Goal: Navigation & Orientation: Find specific page/section

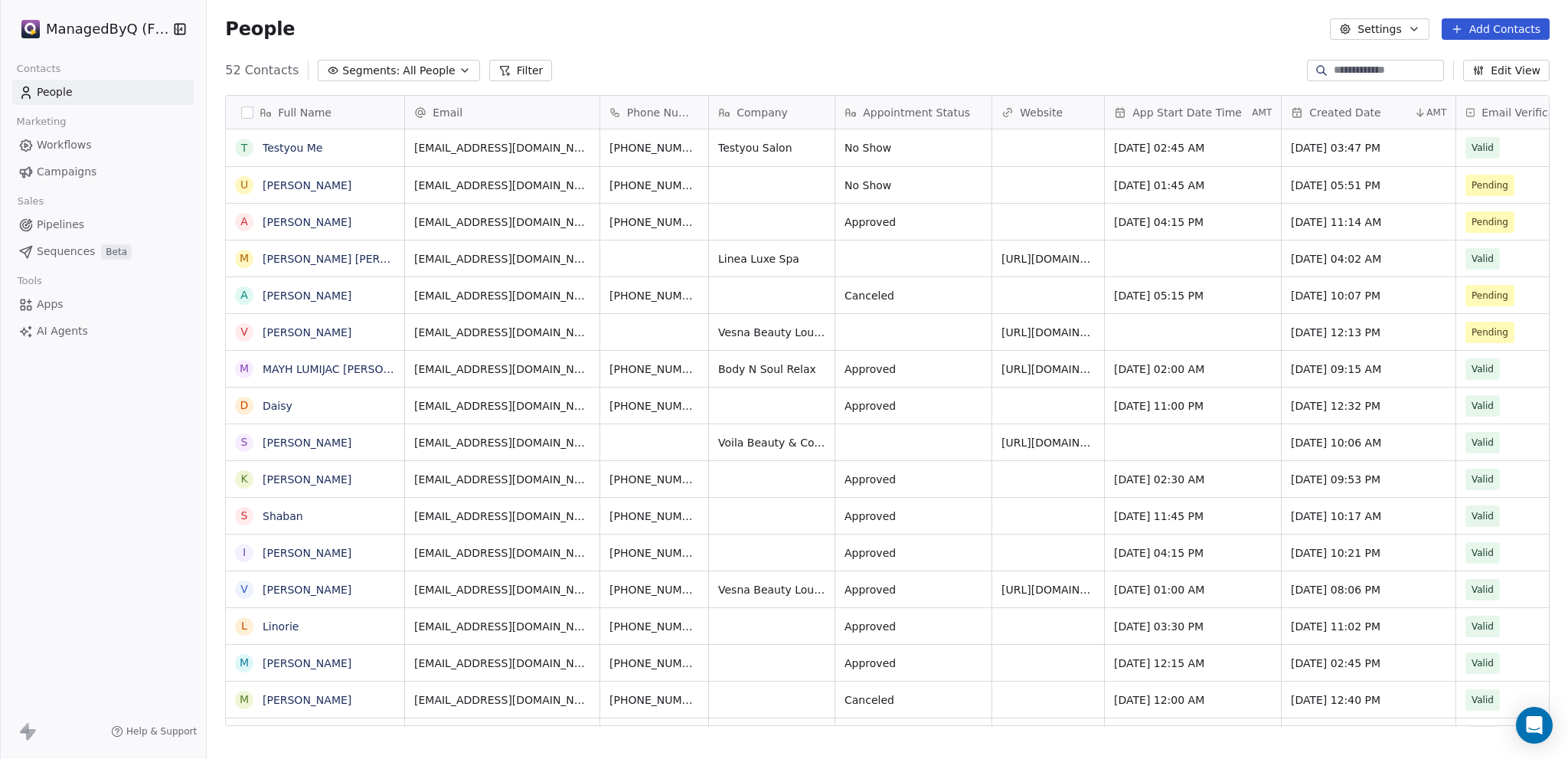
scroll to position [12, 12]
click at [104, 29] on html "ManagedByQ (FZE) Contacts People Marketing Workflows Campaigns Sales Pipelines …" at bounding box center [784, 380] width 1568 height 759
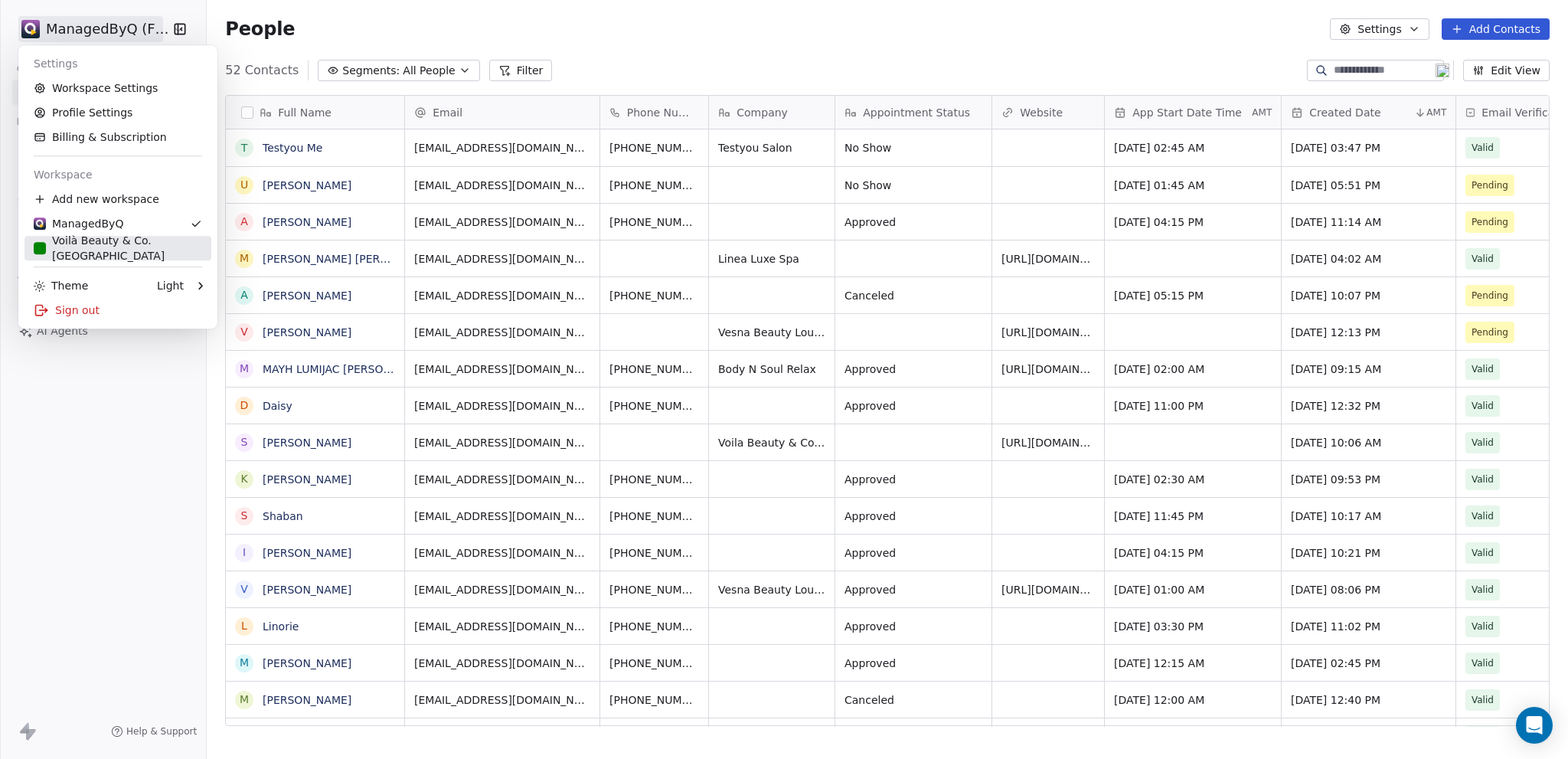
click at [81, 247] on div "Voilà Beauty & Co. [GEOGRAPHIC_DATA]" at bounding box center [118, 248] width 169 height 31
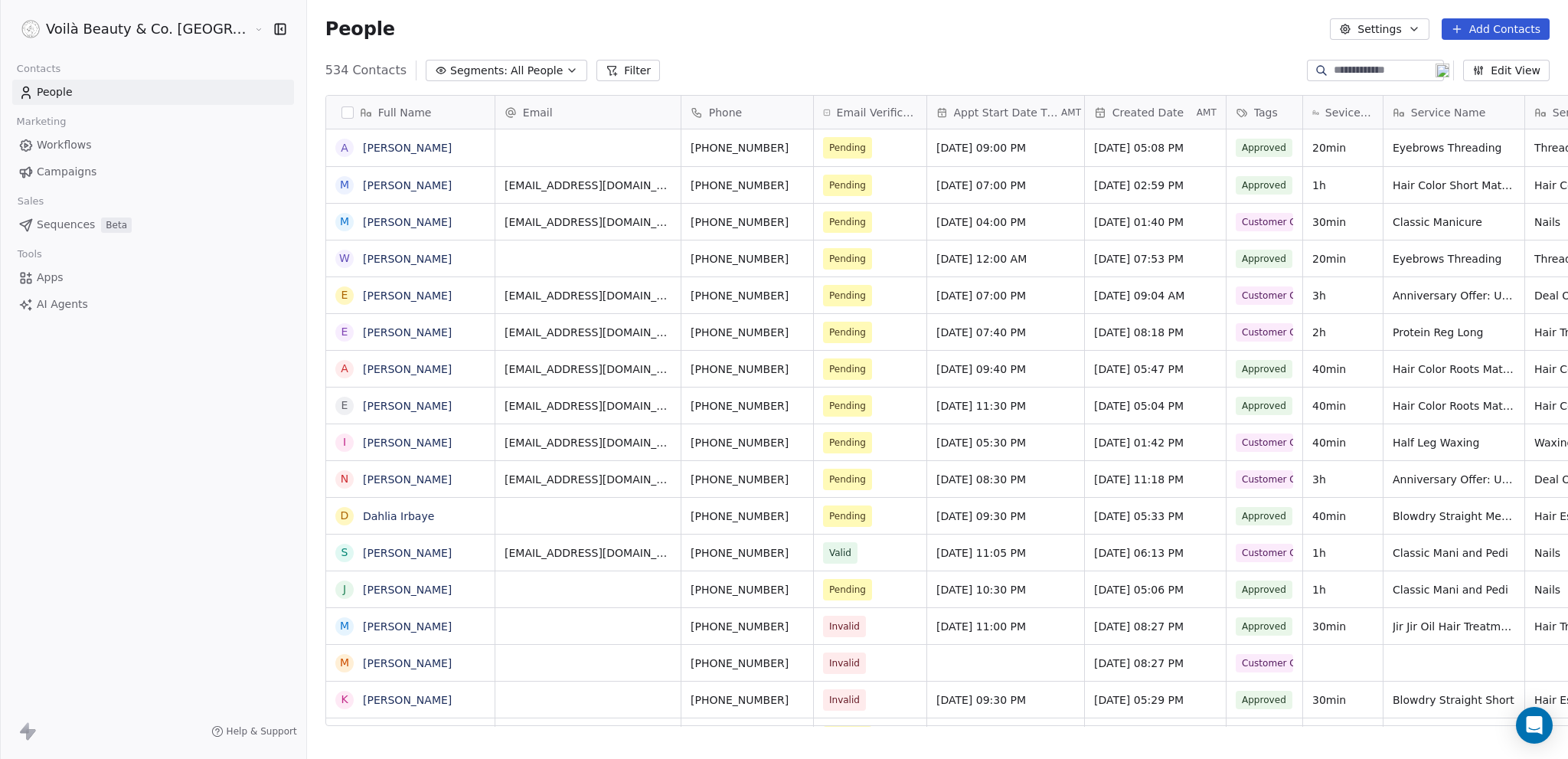
scroll to position [656, 1322]
click at [89, 172] on span "Campaigns" at bounding box center [66, 172] width 59 height 16
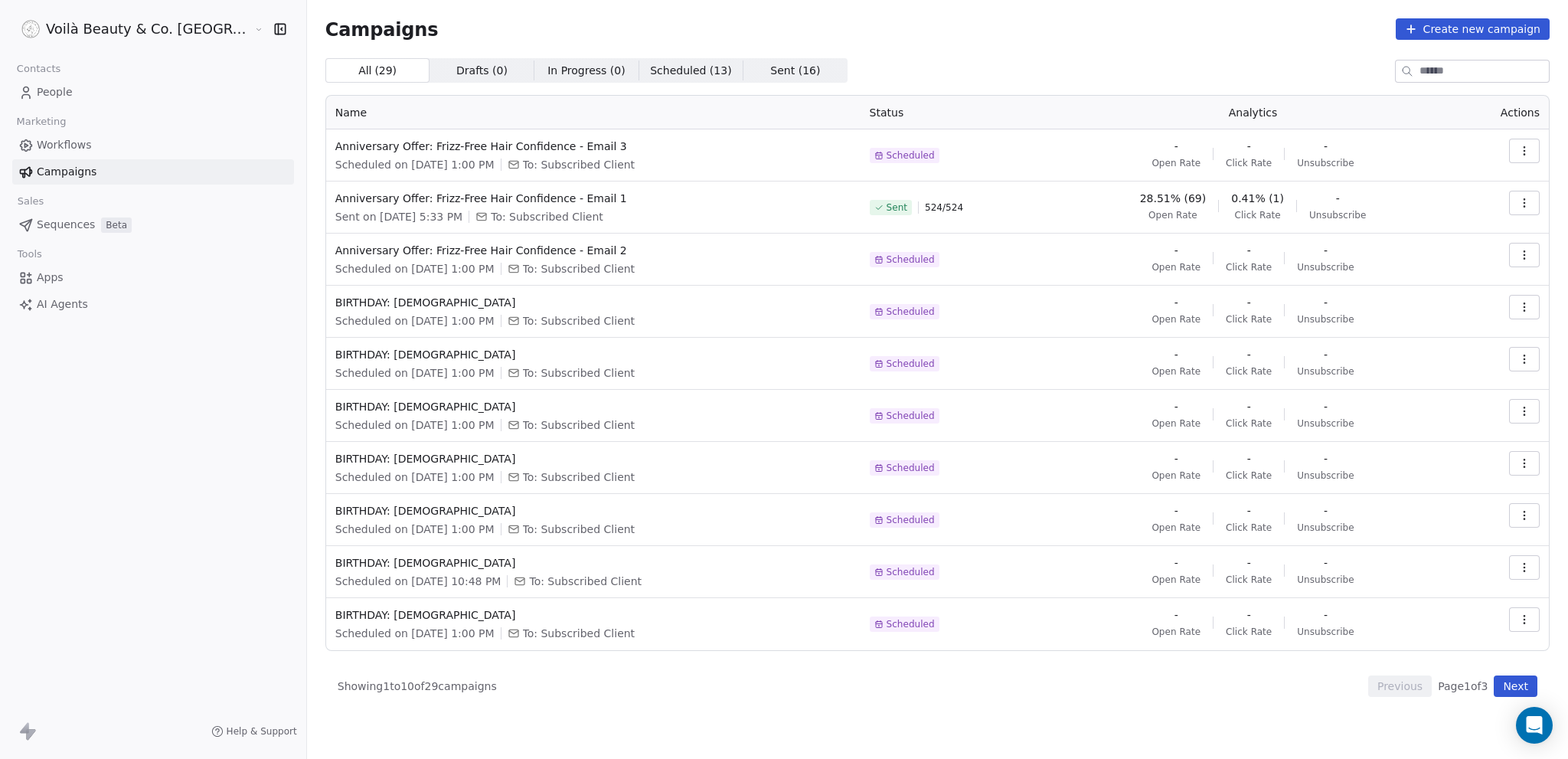
click at [1509, 685] on button "Next" at bounding box center [1515, 686] width 44 height 21
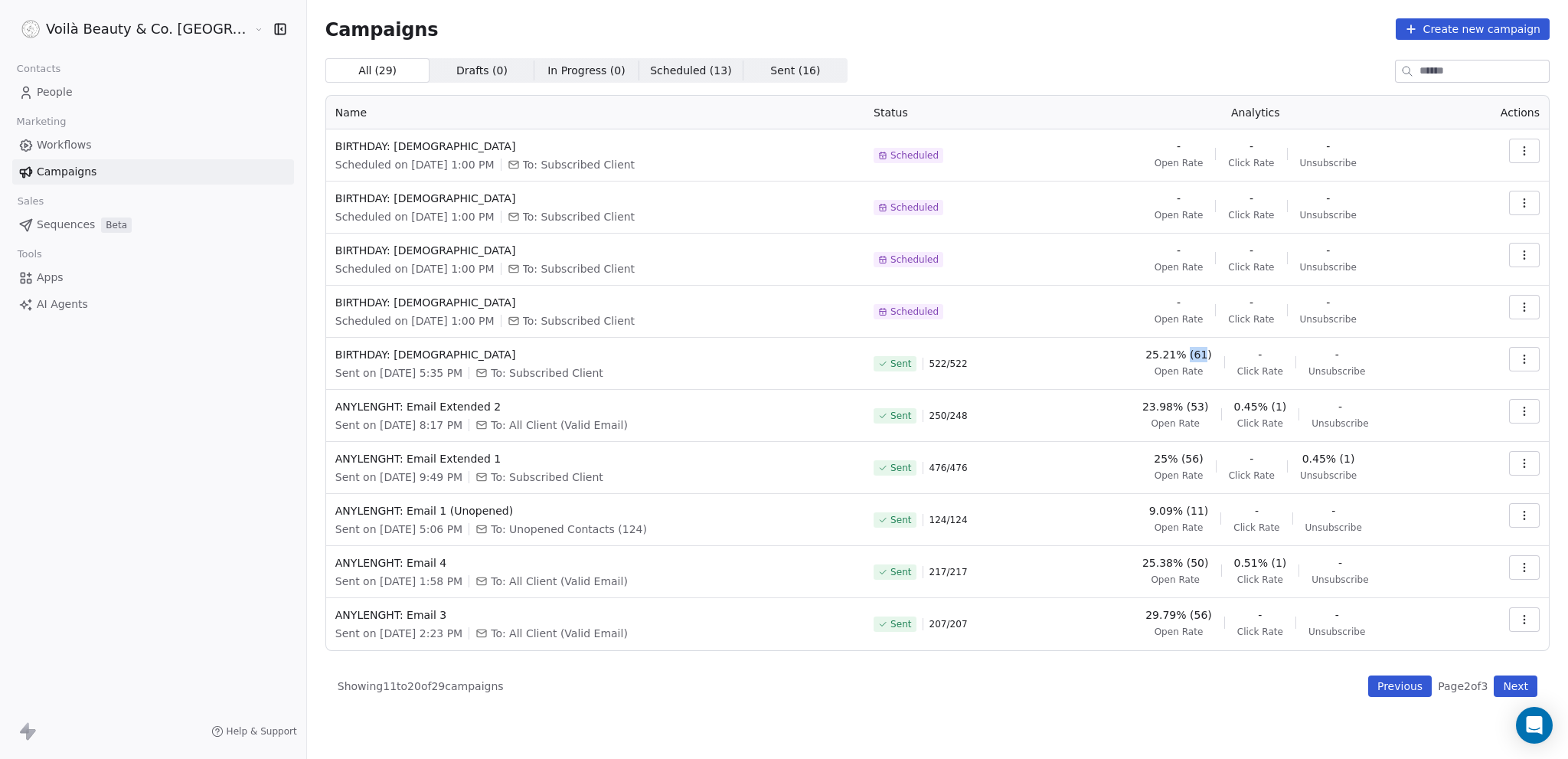
drag, startPoint x: 1185, startPoint y: 356, endPoint x: 1198, endPoint y: 357, distance: 13.0
click at [1198, 357] on span "25.21% (61)" at bounding box center [1179, 355] width 67 height 15
click at [1408, 691] on button "Previous" at bounding box center [1399, 686] width 63 height 21
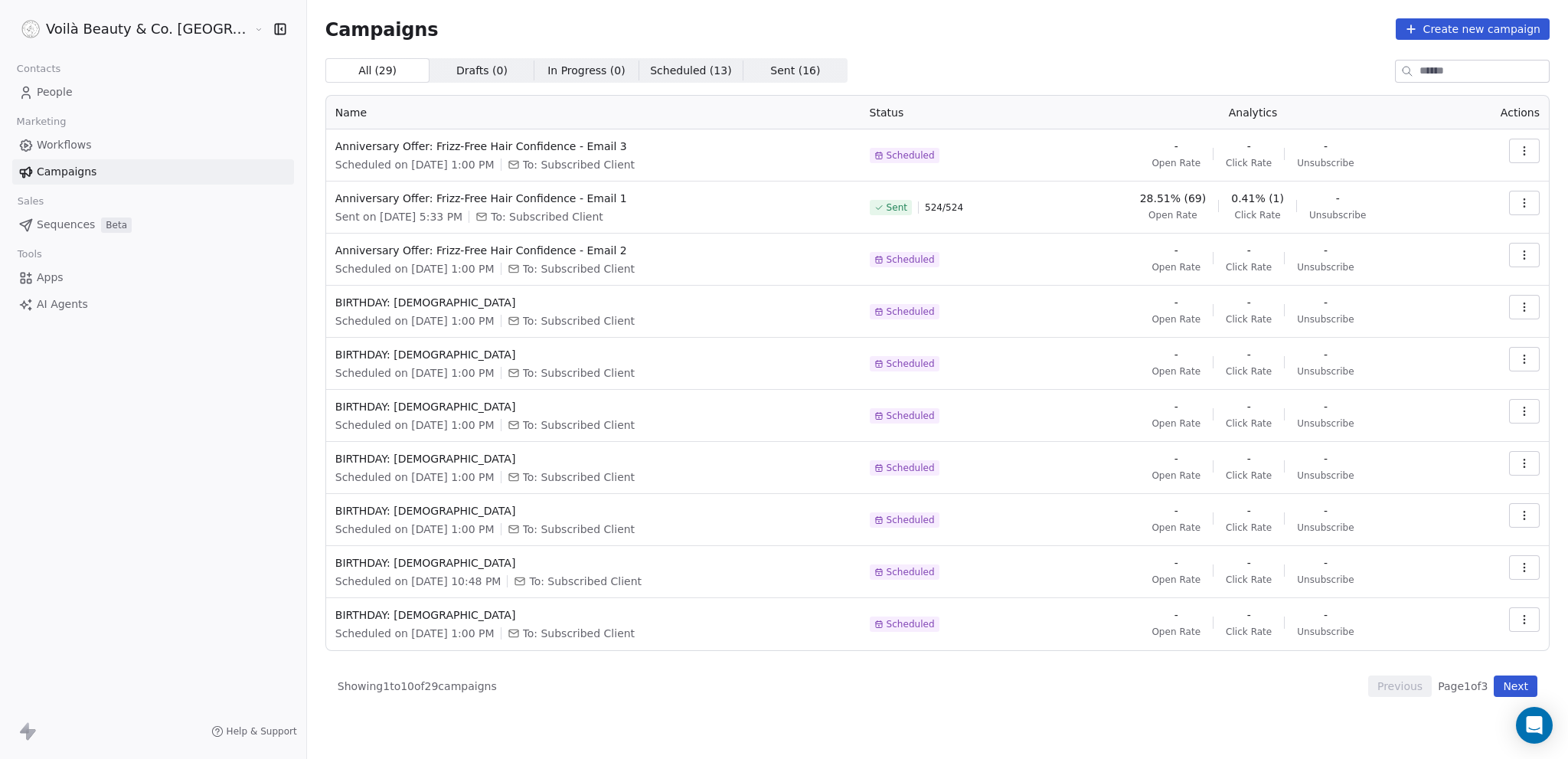
click at [112, 28] on html "Voilà Beauty & Co. Lounge Contacts People Marketing Workflows Campaigns Sales S…" at bounding box center [784, 380] width 1568 height 759
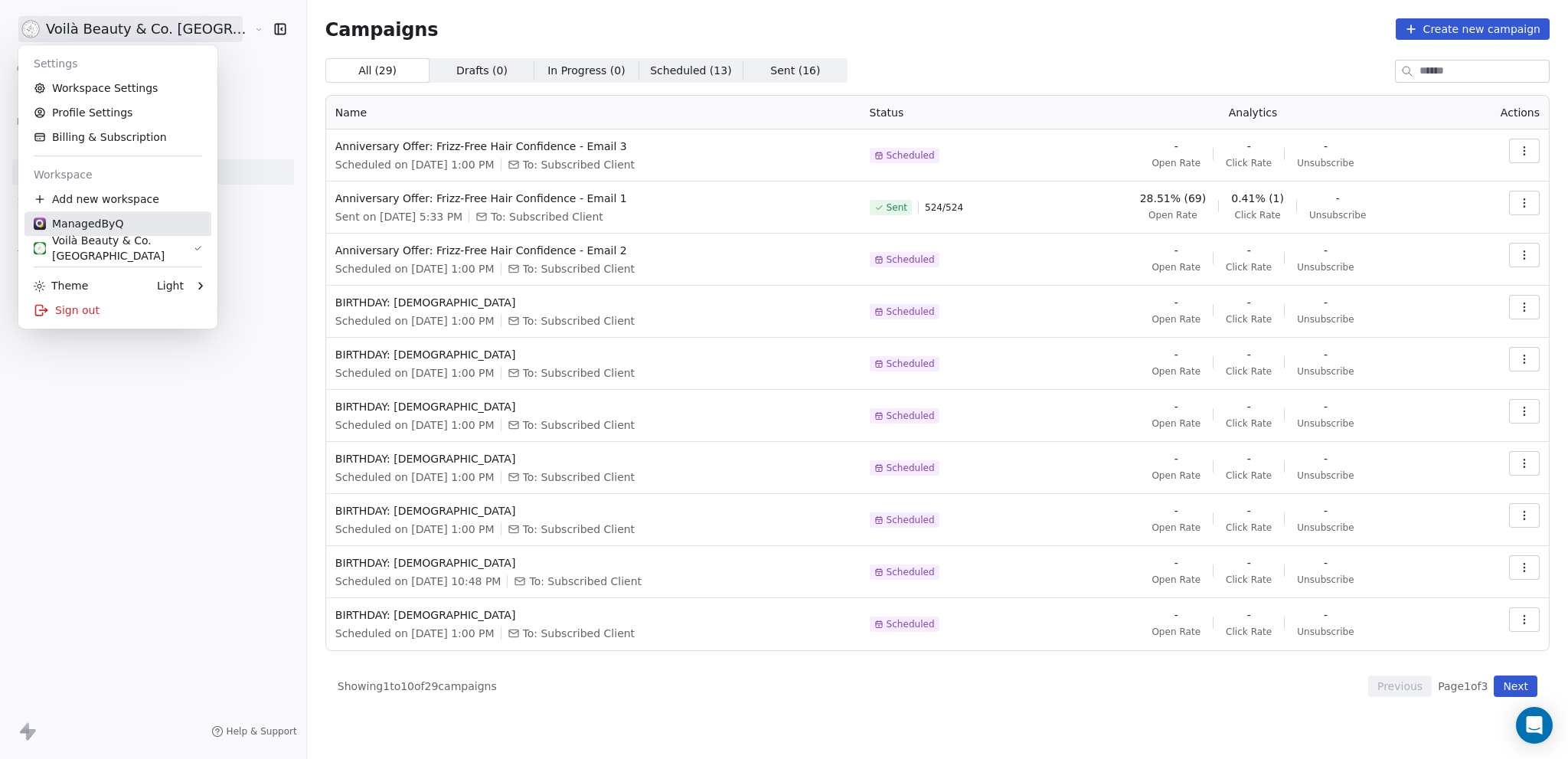
click at [94, 226] on div "ManagedByQ" at bounding box center [79, 223] width 90 height 15
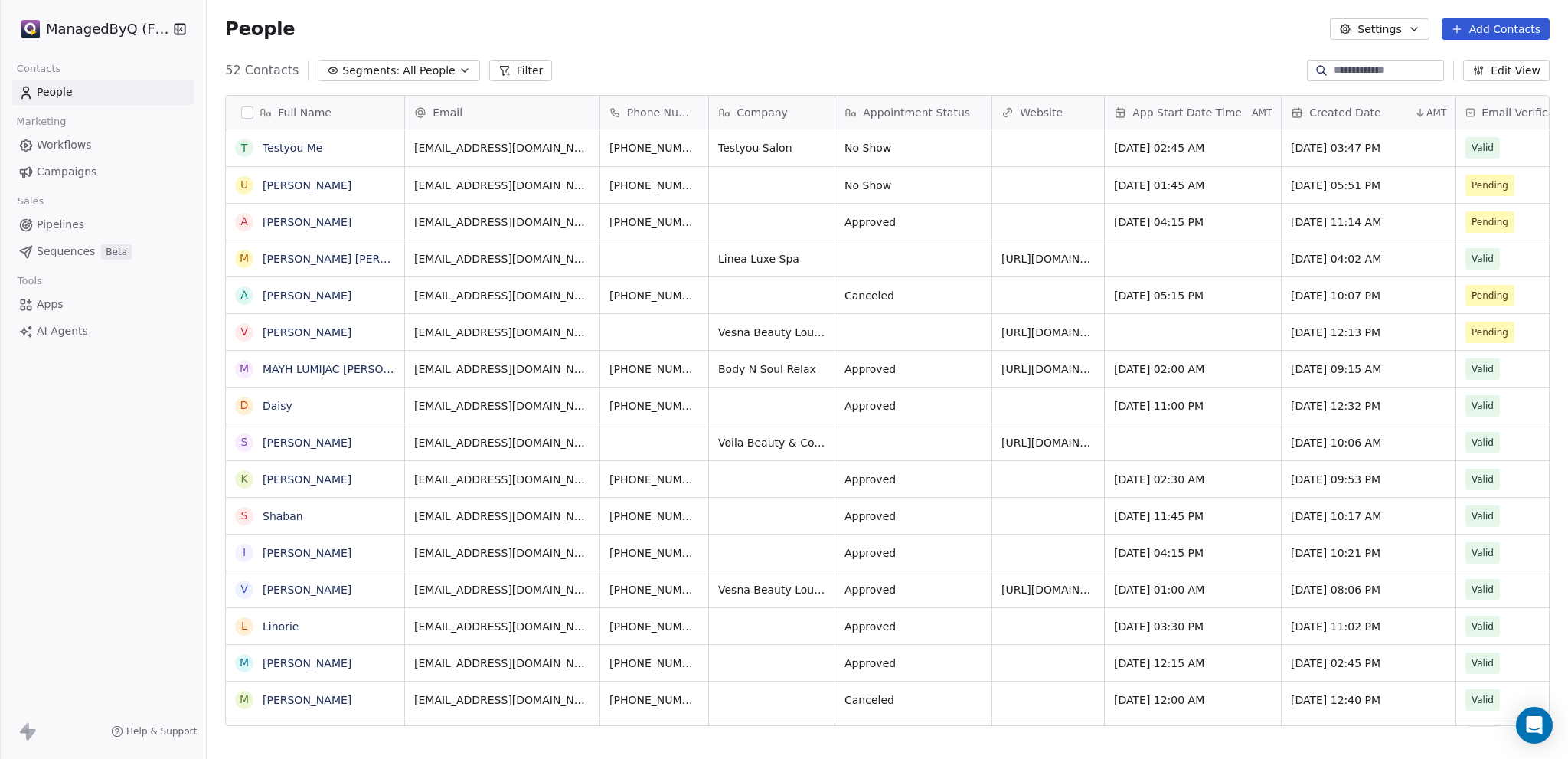
scroll to position [656, 1349]
click at [96, 30] on html "ManagedByQ (FZE) Contacts People Marketing Workflows Campaigns Sales Pipelines …" at bounding box center [784, 380] width 1568 height 759
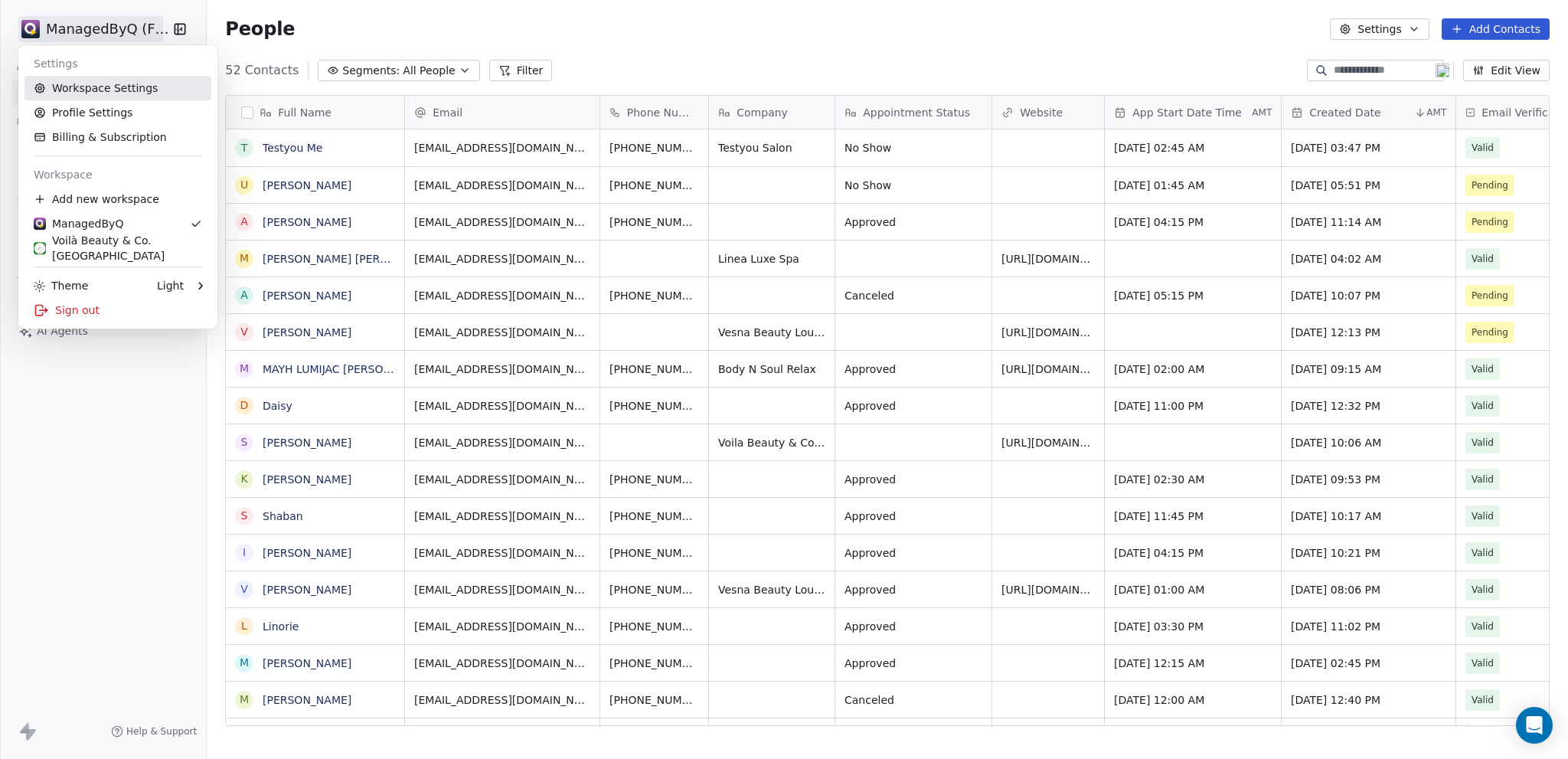
click at [100, 88] on link "Workspace Settings" at bounding box center [118, 88] width 187 height 25
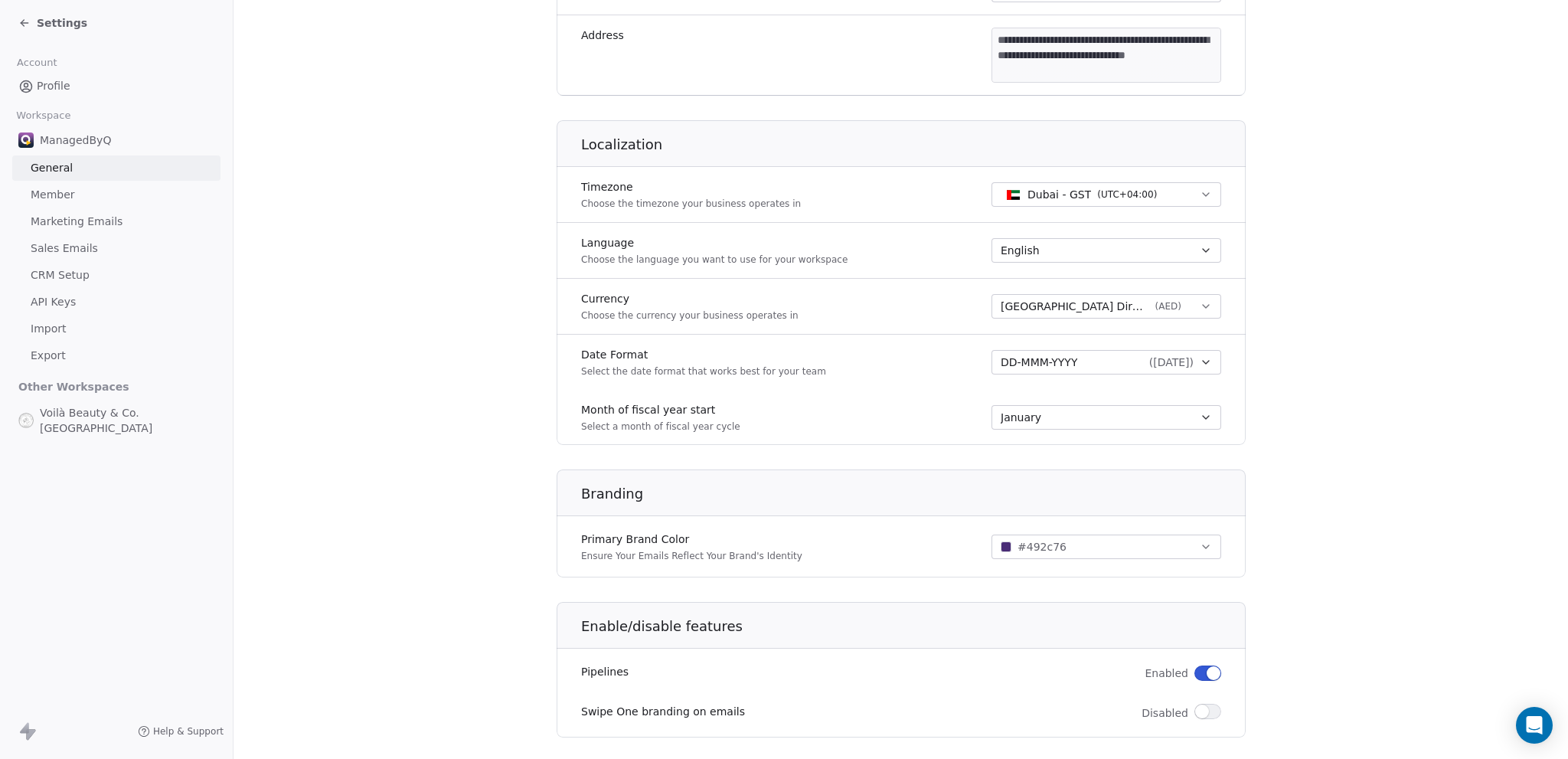
scroll to position [536, 0]
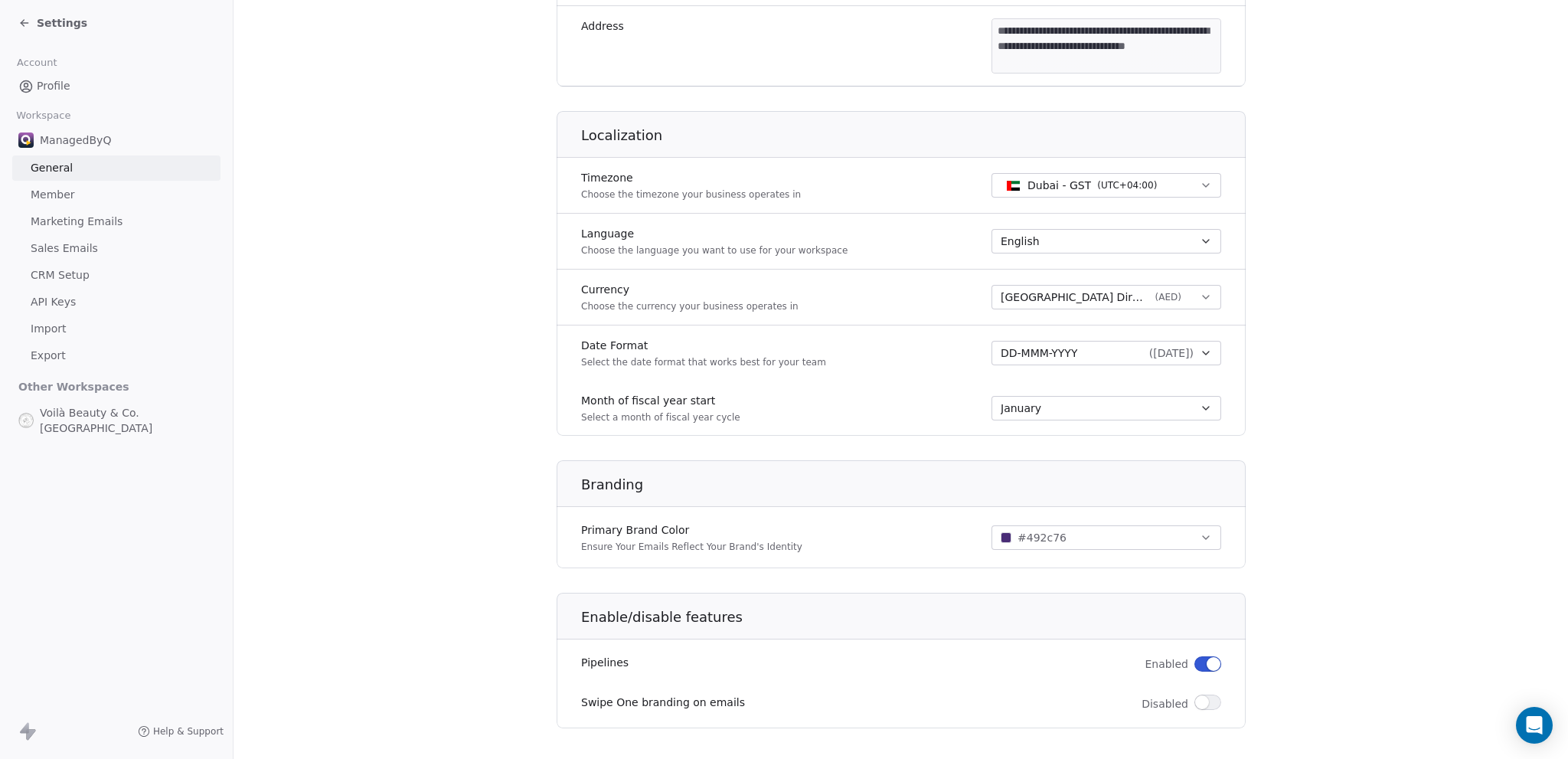
click at [1352, 357] on section "**********" at bounding box center [900, 121] width 1334 height 1314
